Goal: Navigation & Orientation: Find specific page/section

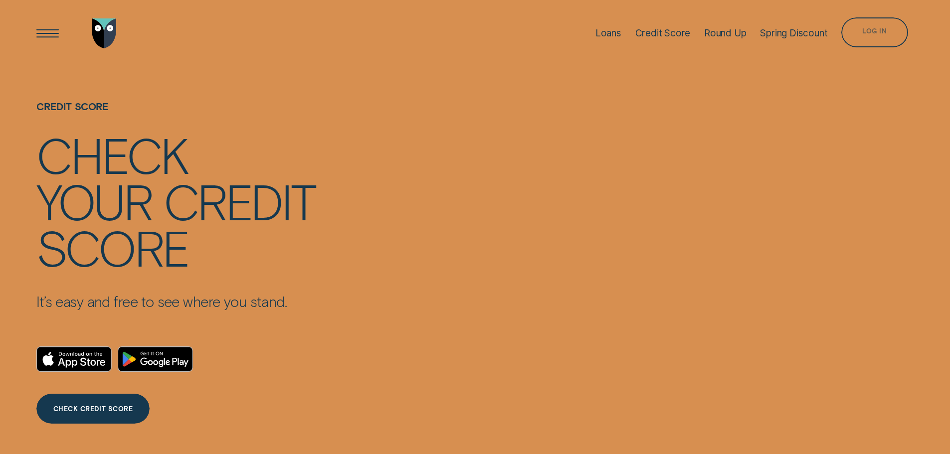
click at [883, 32] on div "Log in" at bounding box center [874, 34] width 24 height 6
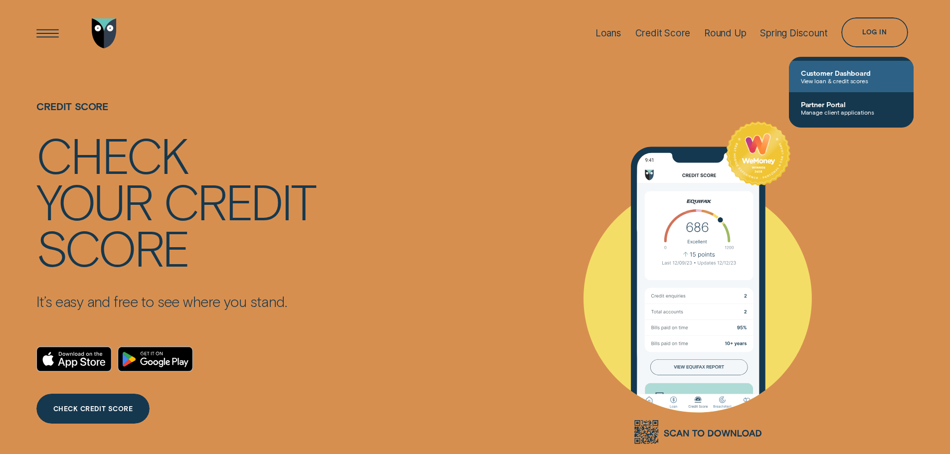
click at [835, 75] on span "Customer Dashboard" at bounding box center [851, 73] width 101 height 8
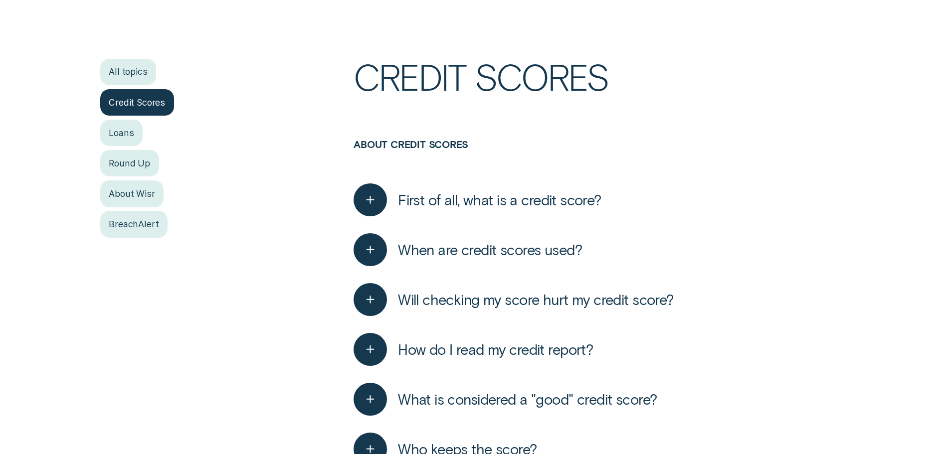
scroll to position [299, 0]
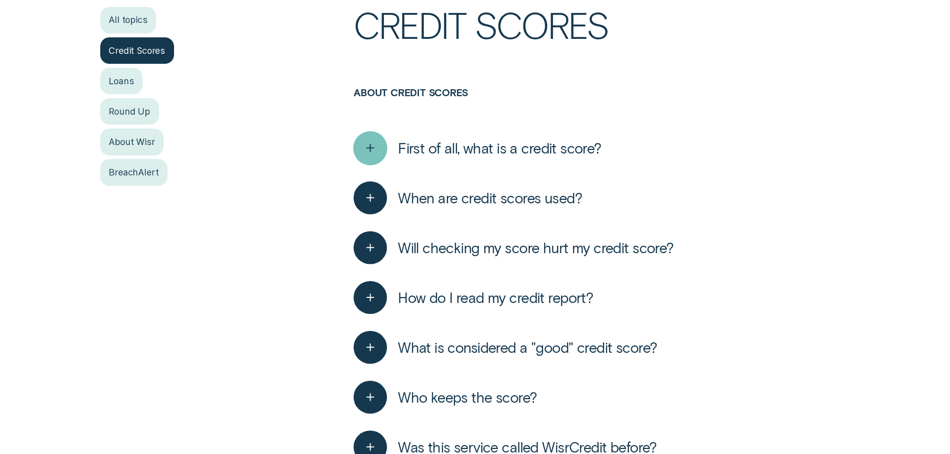
click at [376, 141] on icon "button" at bounding box center [370, 148] width 17 height 15
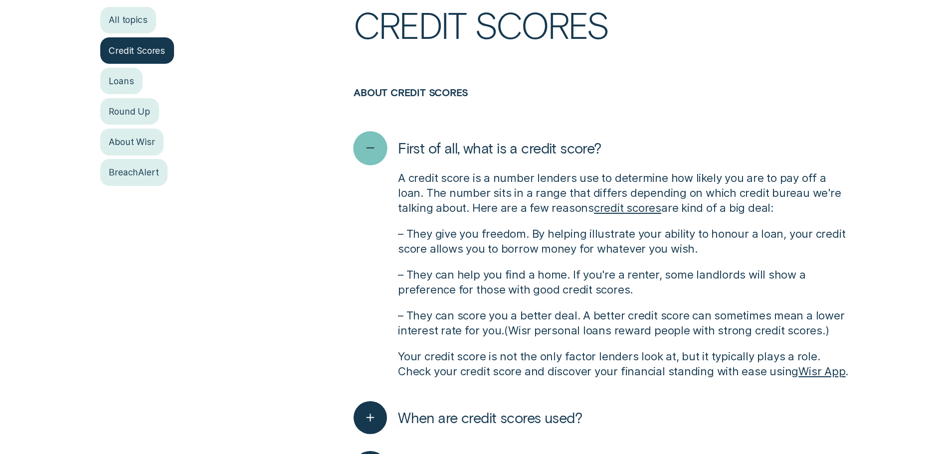
click at [376, 141] on icon "button" at bounding box center [370, 148] width 17 height 15
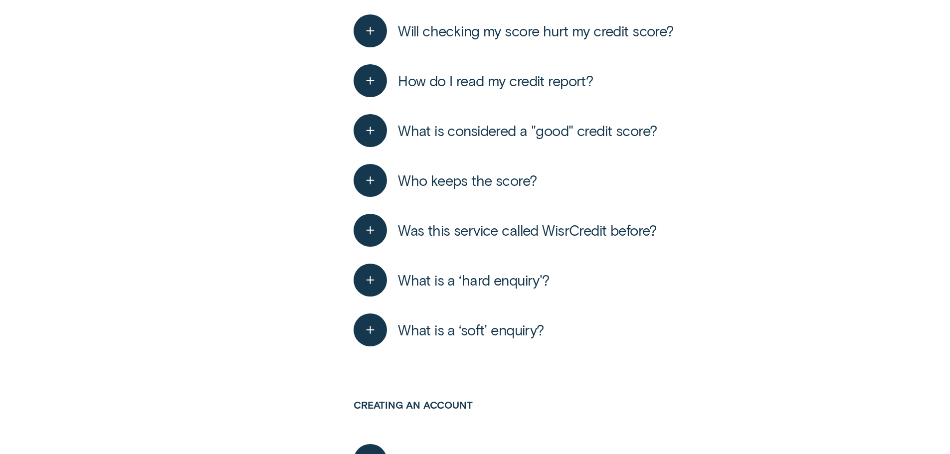
scroll to position [548, 0]
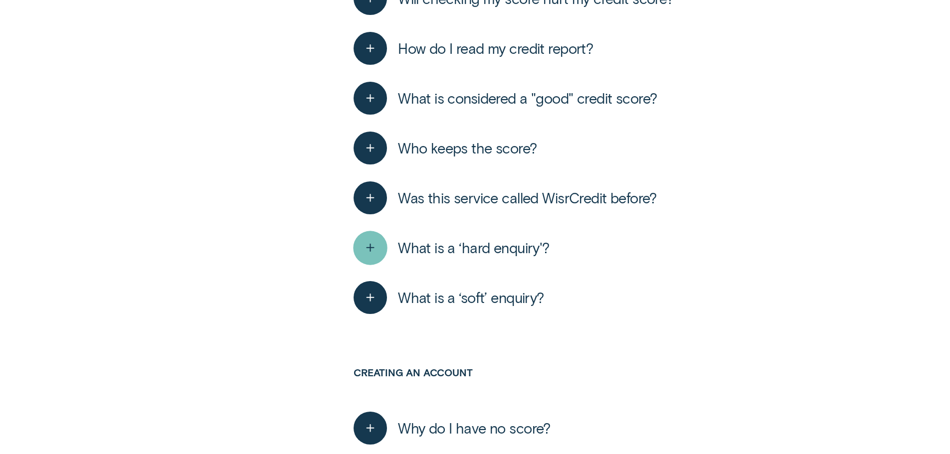
click at [372, 247] on icon "button" at bounding box center [370, 247] width 17 height 15
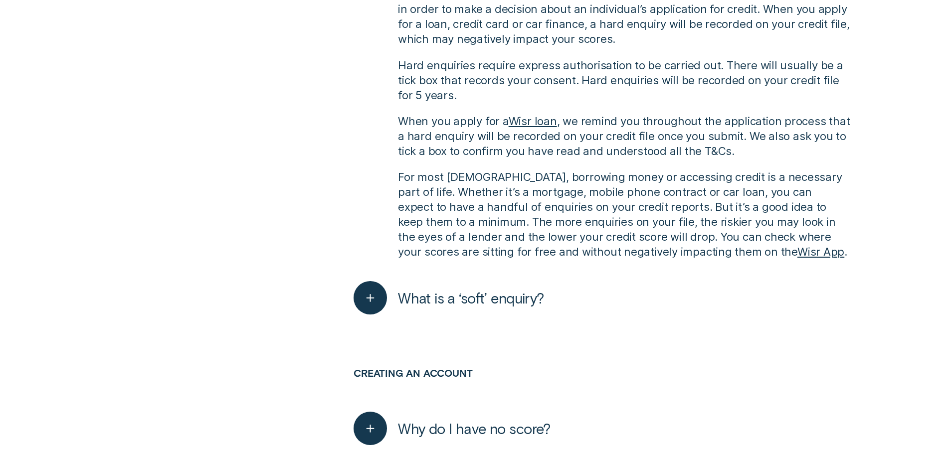
scroll to position [847, 0]
click at [374, 297] on icon "button" at bounding box center [370, 296] width 17 height 15
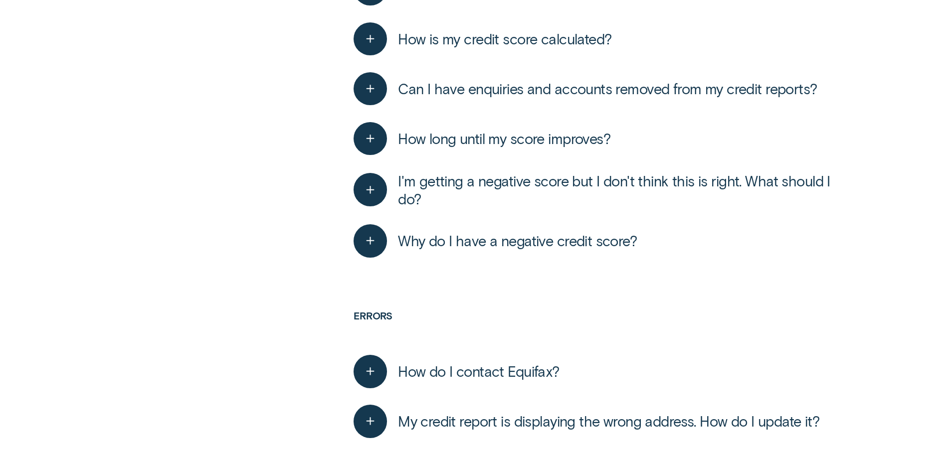
scroll to position [2094, 0]
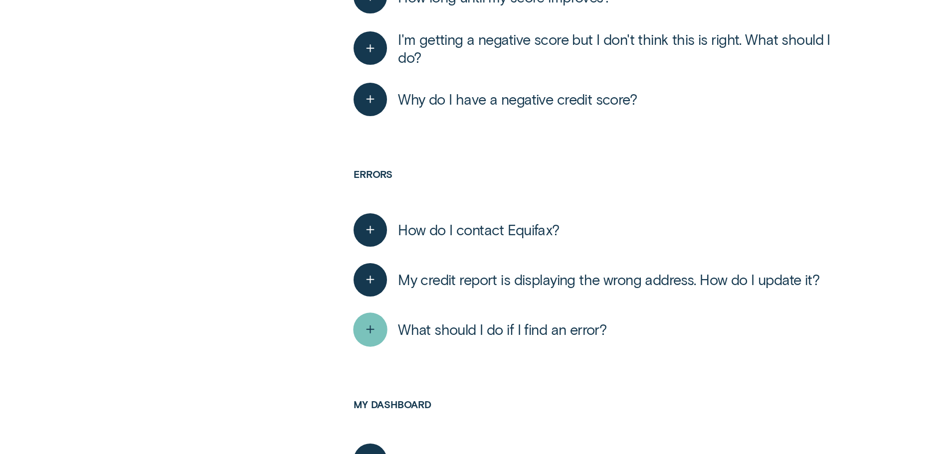
click at [377, 336] on icon "button" at bounding box center [370, 329] width 17 height 15
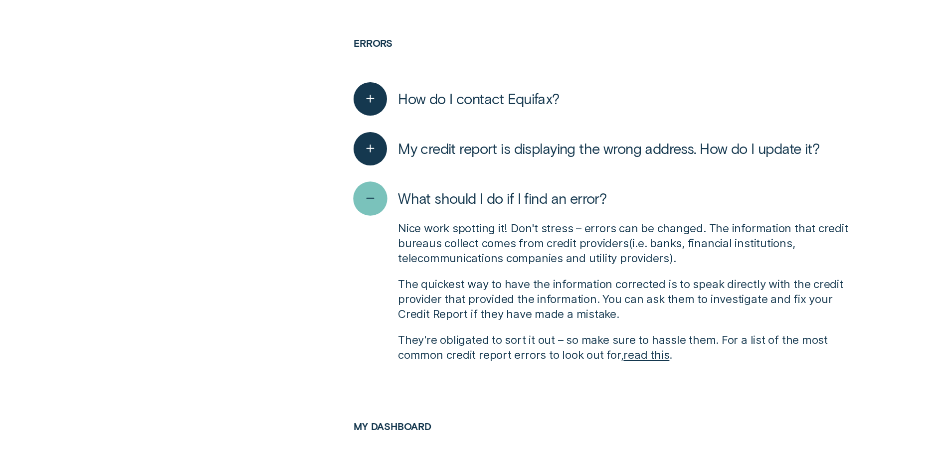
scroll to position [2293, 0]
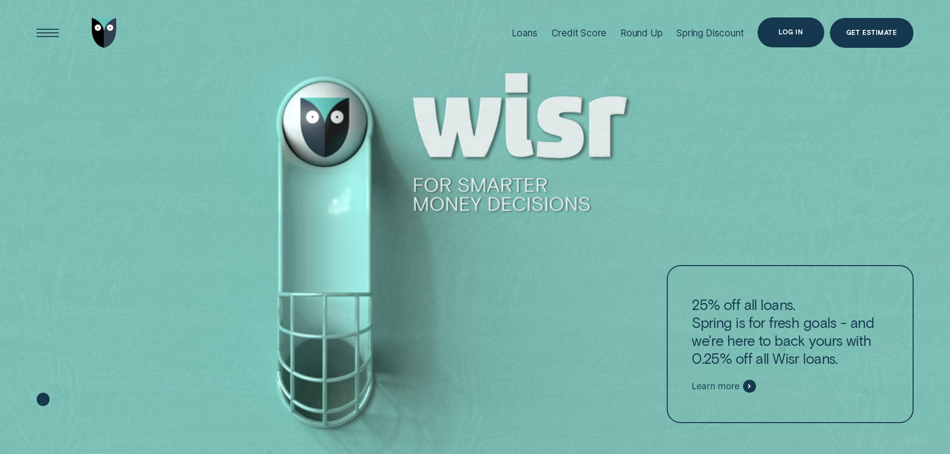
click at [772, 30] on div "Log in" at bounding box center [790, 32] width 66 height 30
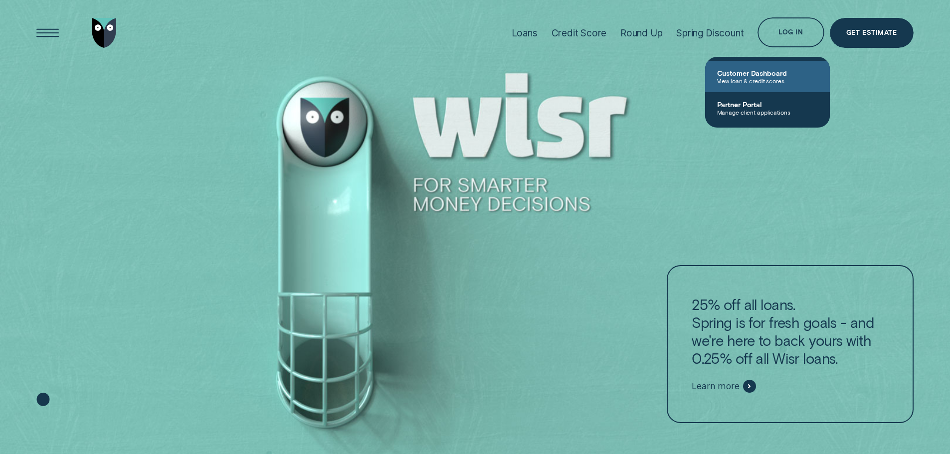
click at [753, 77] on span "View loan & credit scores" at bounding box center [767, 80] width 101 height 7
